Goal: Find specific page/section: Find specific page/section

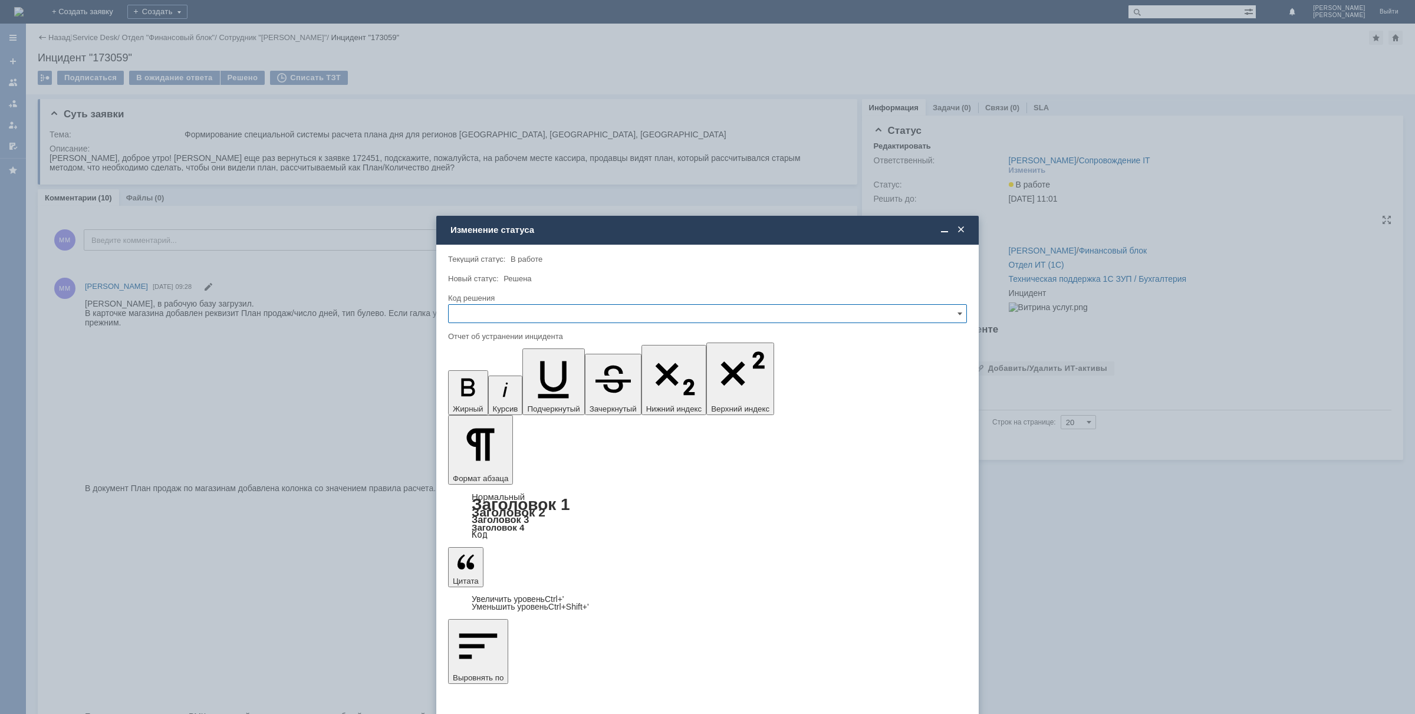
click at [959, 231] on span at bounding box center [961, 230] width 12 height 11
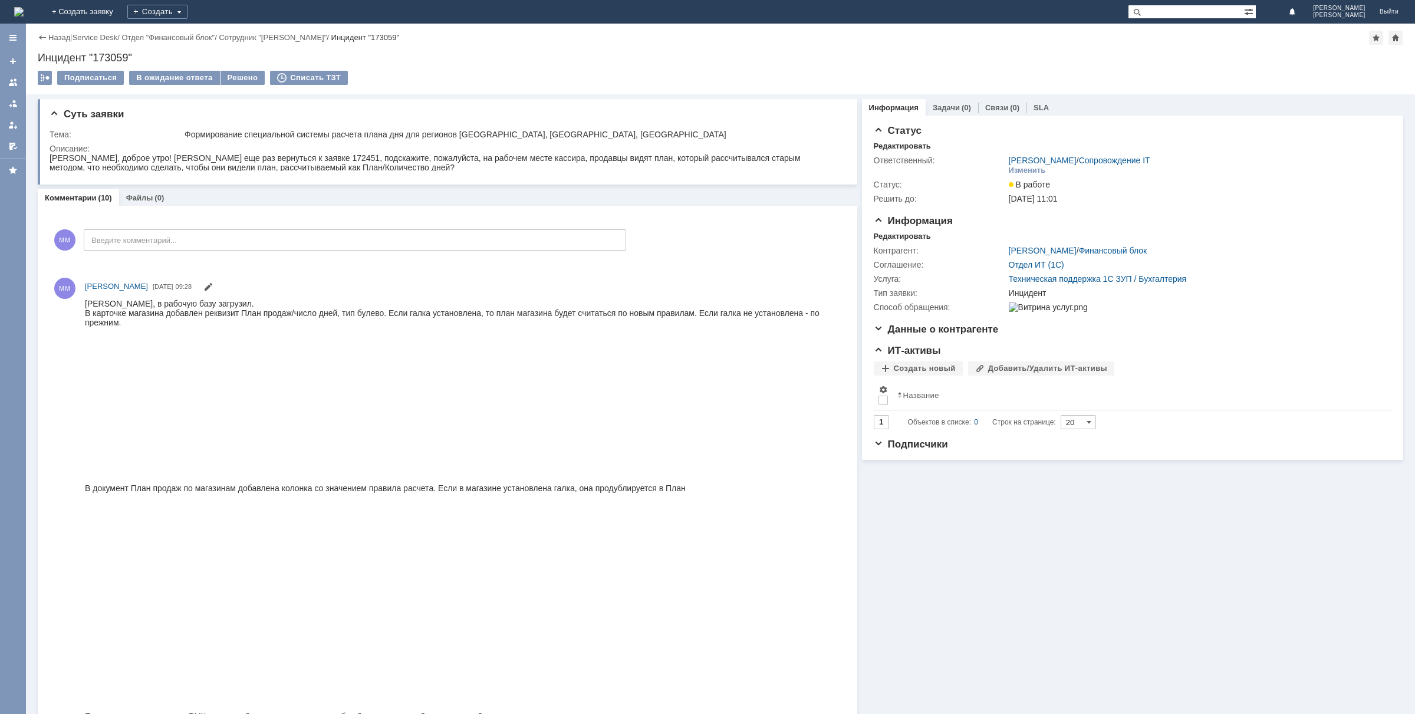
click at [24, 9] on img at bounding box center [18, 11] width 9 height 9
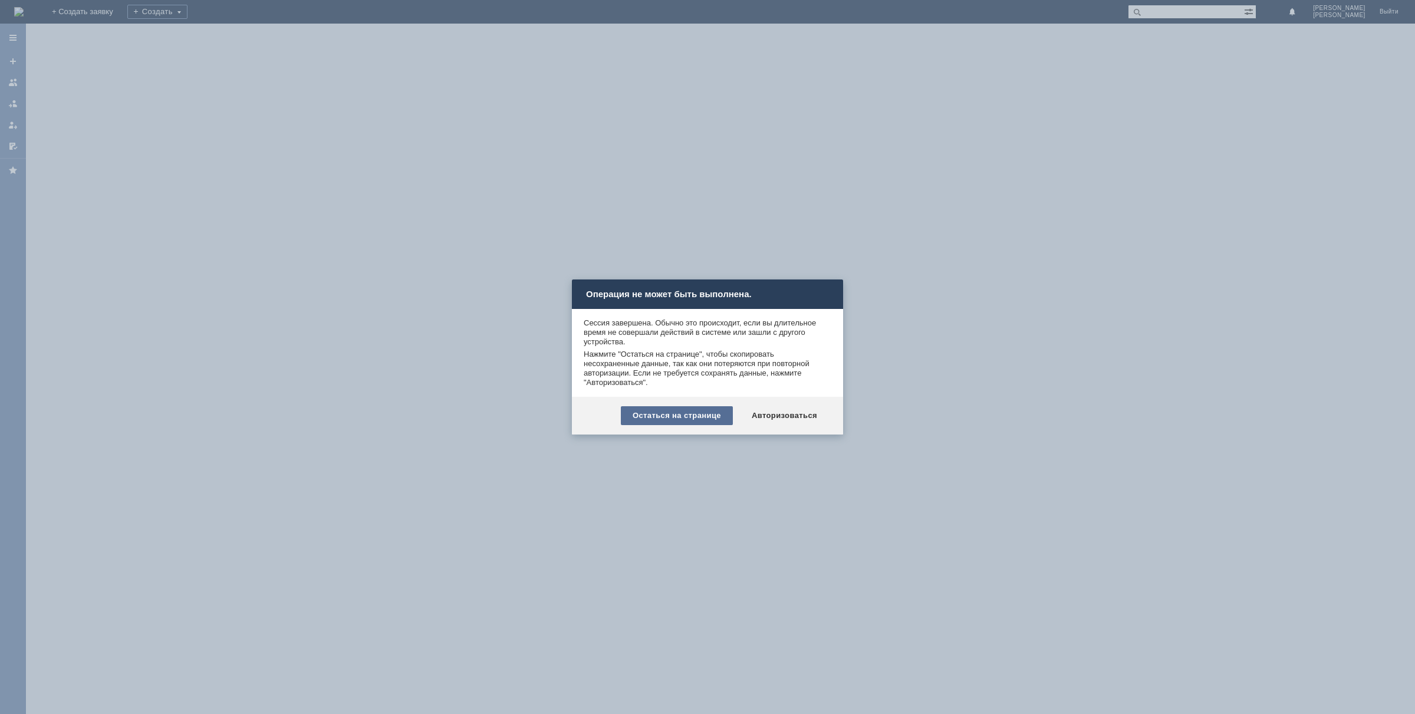
click at [718, 424] on div "Остаться на странице" at bounding box center [677, 415] width 112 height 19
